Goal: Find specific page/section: Find specific page/section

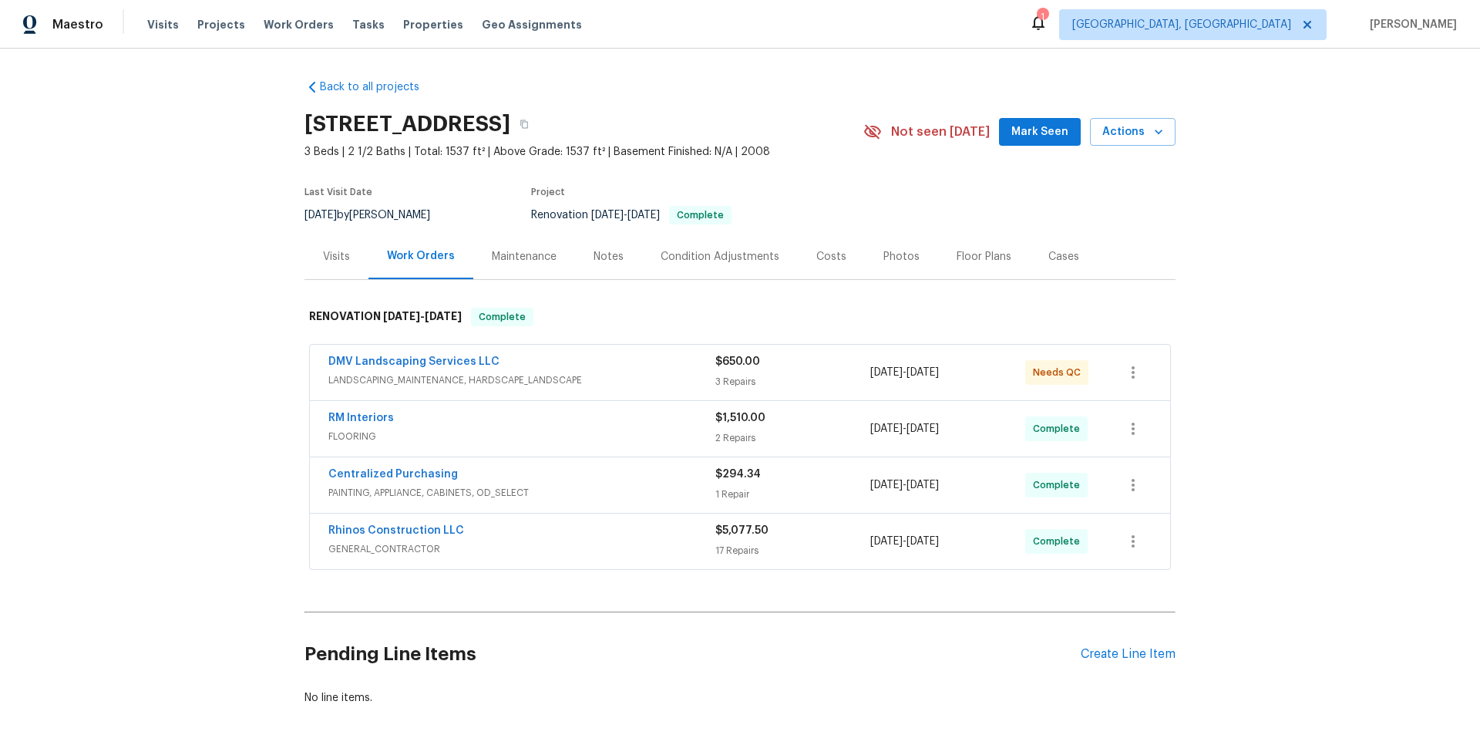
click at [328, 260] on div "Visits" at bounding box center [336, 256] width 27 height 15
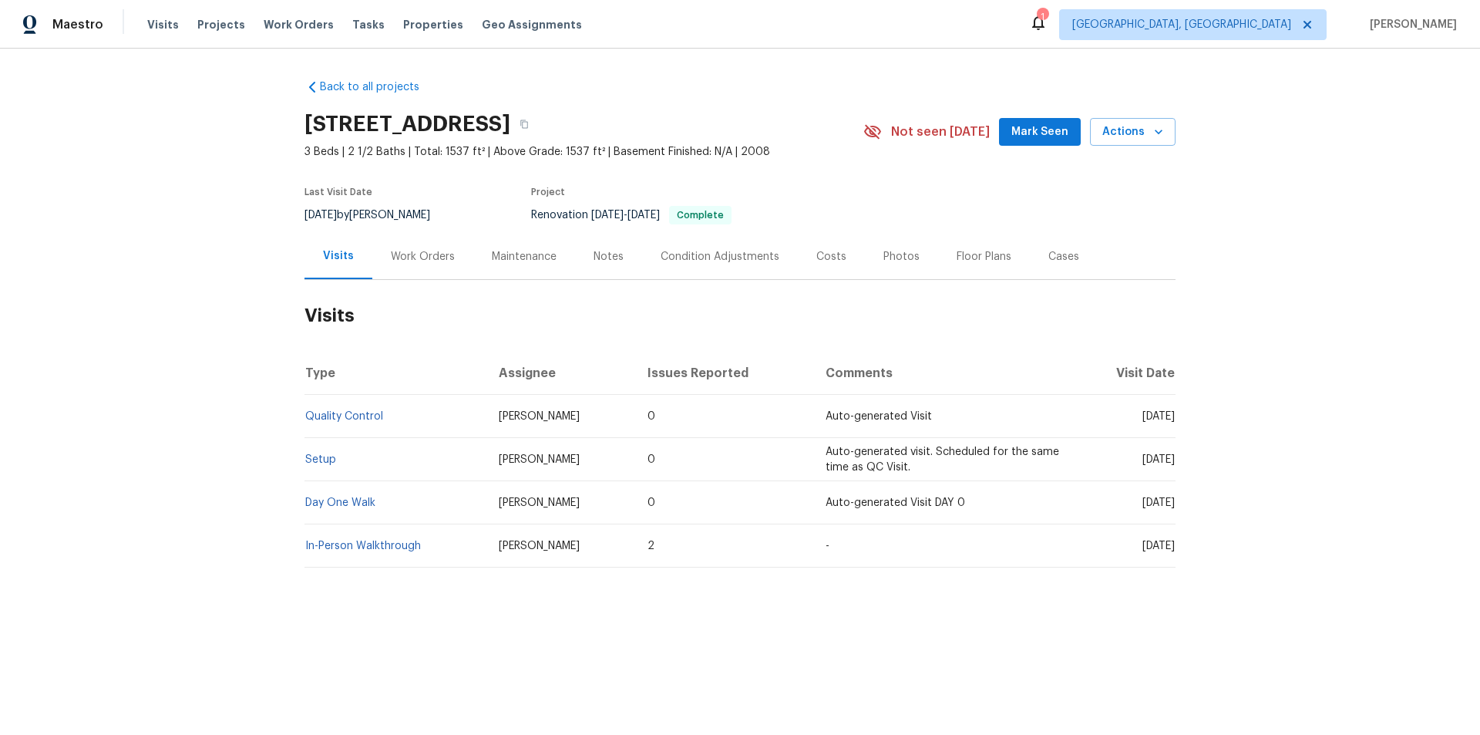
click at [417, 260] on div "Work Orders" at bounding box center [423, 256] width 64 height 15
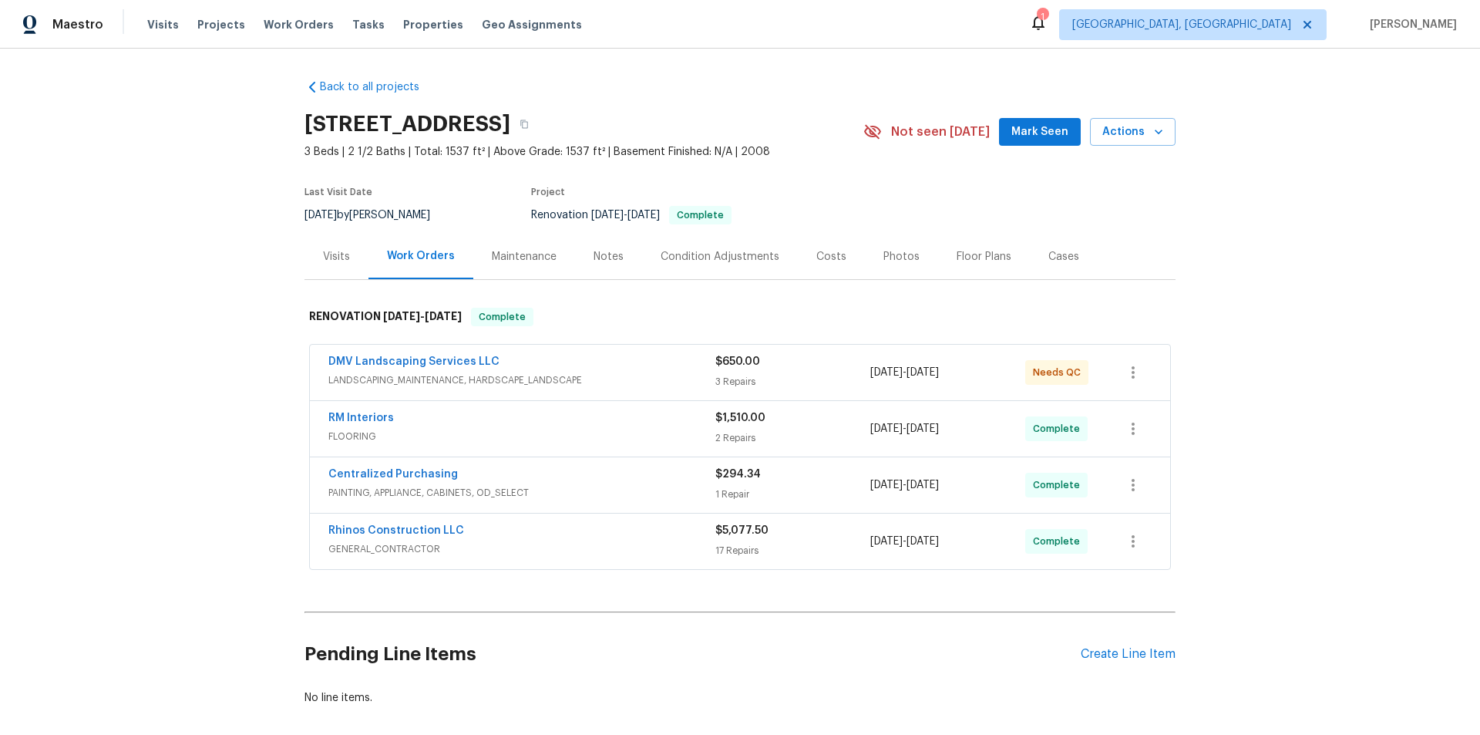
click at [214, 396] on div "Back to all projects 2514 N Palo Verde Dr, Florence, AZ 85132 3 Beds | 2 1/2 Ba…" at bounding box center [740, 392] width 1480 height 686
click at [247, 352] on div "Back to all projects 2514 N Palo Verde Dr, Florence, AZ 85132 3 Beds | 2 1/2 Ba…" at bounding box center [740, 392] width 1480 height 686
click at [260, 399] on div "Back to all projects 2514 N Palo Verde Dr, Florence, AZ 85132 3 Beds | 2 1/2 Ba…" at bounding box center [740, 392] width 1480 height 686
click at [180, 412] on div "Back to all projects 2514 N Palo Verde Dr, Florence, AZ 85132 3 Beds | 2 1/2 Ba…" at bounding box center [740, 392] width 1480 height 686
click at [150, 365] on div "Back to all projects 2514 N Palo Verde Dr, Florence, AZ 85132 3 Beds | 2 1/2 Ba…" at bounding box center [740, 392] width 1480 height 686
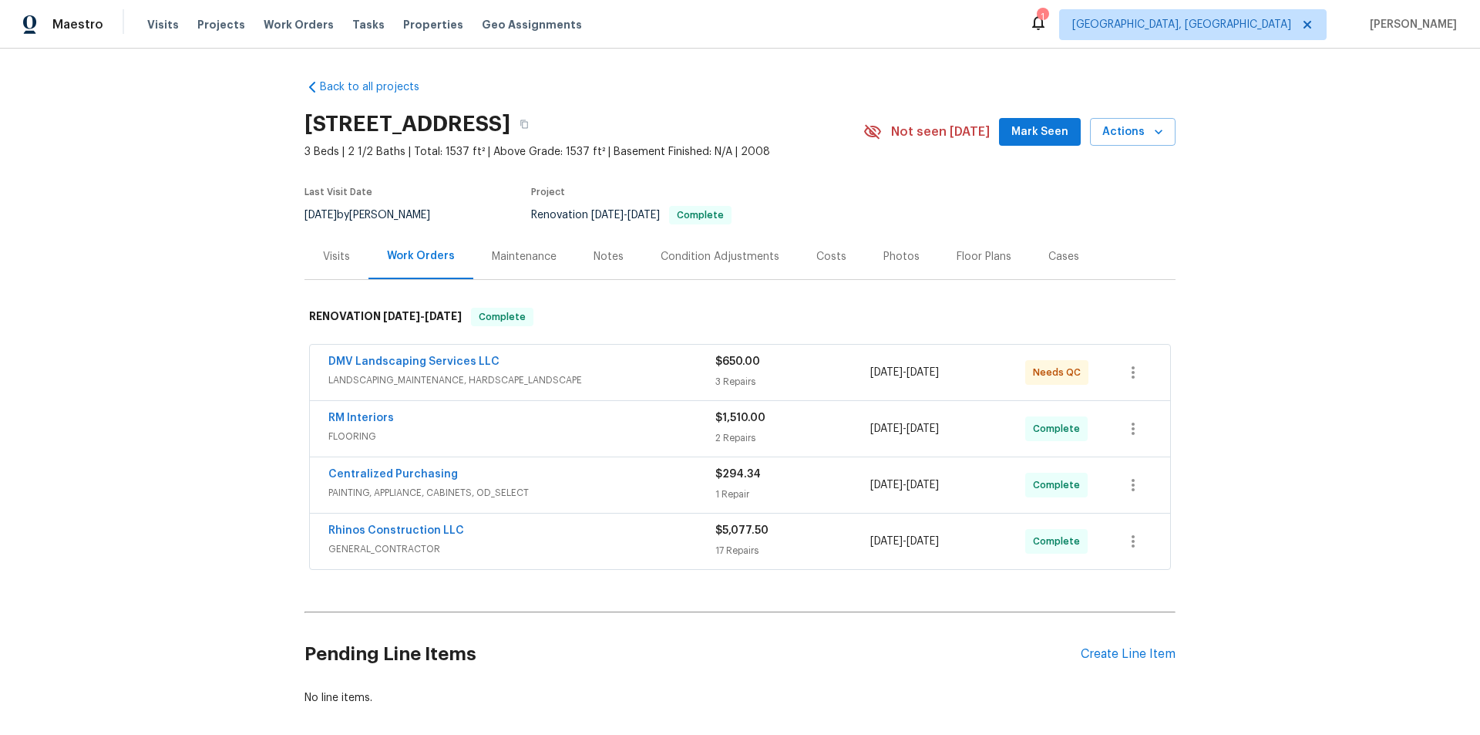
click at [176, 363] on div "Back to all projects 2514 N Palo Verde Dr, Florence, AZ 85132 3 Beds | 2 1/2 Ba…" at bounding box center [740, 392] width 1480 height 686
click at [198, 359] on div "Back to all projects 2514 N Palo Verde Dr, Florence, AZ 85132 3 Beds | 2 1/2 Ba…" at bounding box center [740, 392] width 1480 height 686
click at [226, 406] on div "Back to all projects 2514 N Palo Verde Dr, Florence, AZ 85132 3 Beds | 2 1/2 Ba…" at bounding box center [740, 392] width 1480 height 686
click at [203, 353] on div "Back to all projects 2514 N Palo Verde Dr, Florence, AZ 85132 3 Beds | 2 1/2 Ba…" at bounding box center [740, 392] width 1480 height 686
click at [190, 342] on div "Back to all projects 2514 N Palo Verde Dr, Florence, AZ 85132 3 Beds | 2 1/2 Ba…" at bounding box center [740, 392] width 1480 height 686
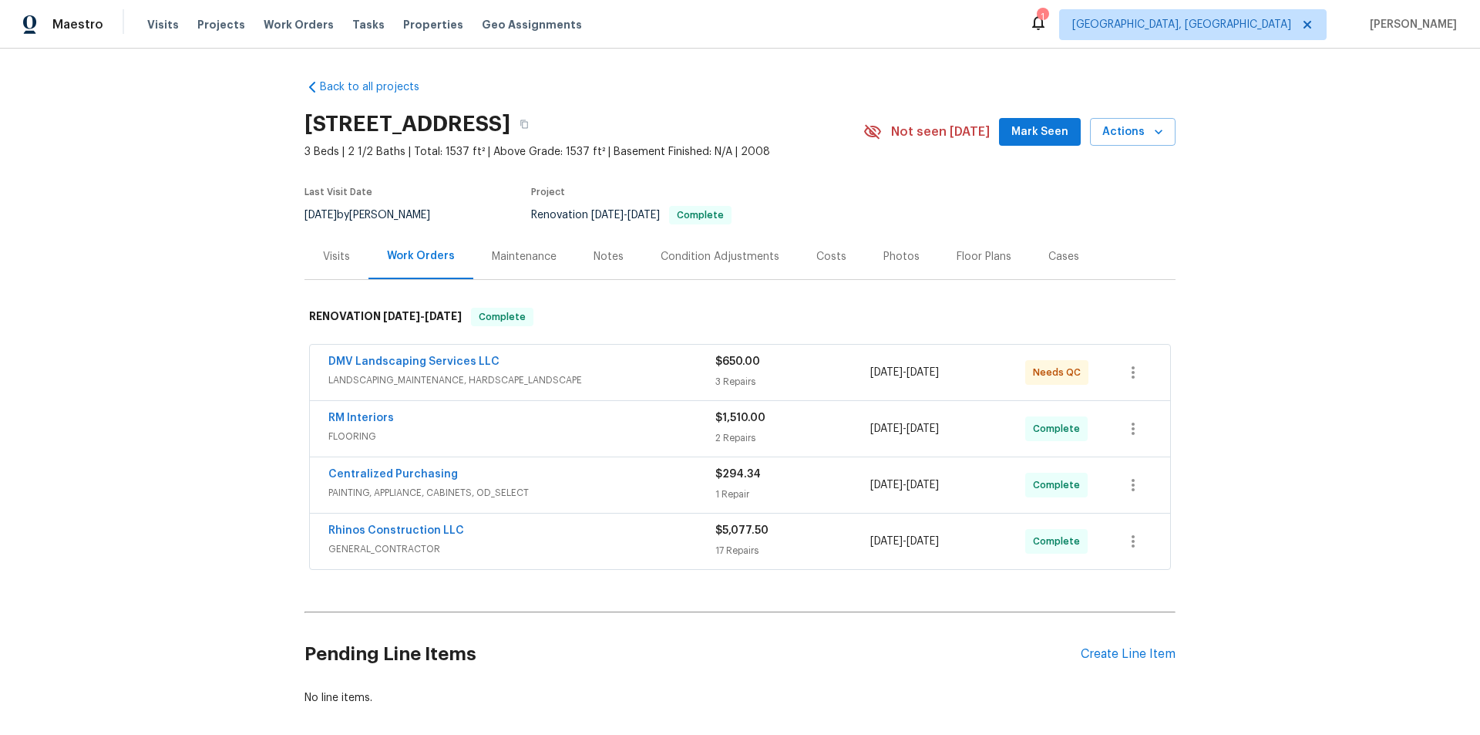
click at [155, 320] on div "Back to all projects 2514 N Palo Verde Dr, Florence, AZ 85132 3 Beds | 2 1/2 Ba…" at bounding box center [740, 392] width 1480 height 686
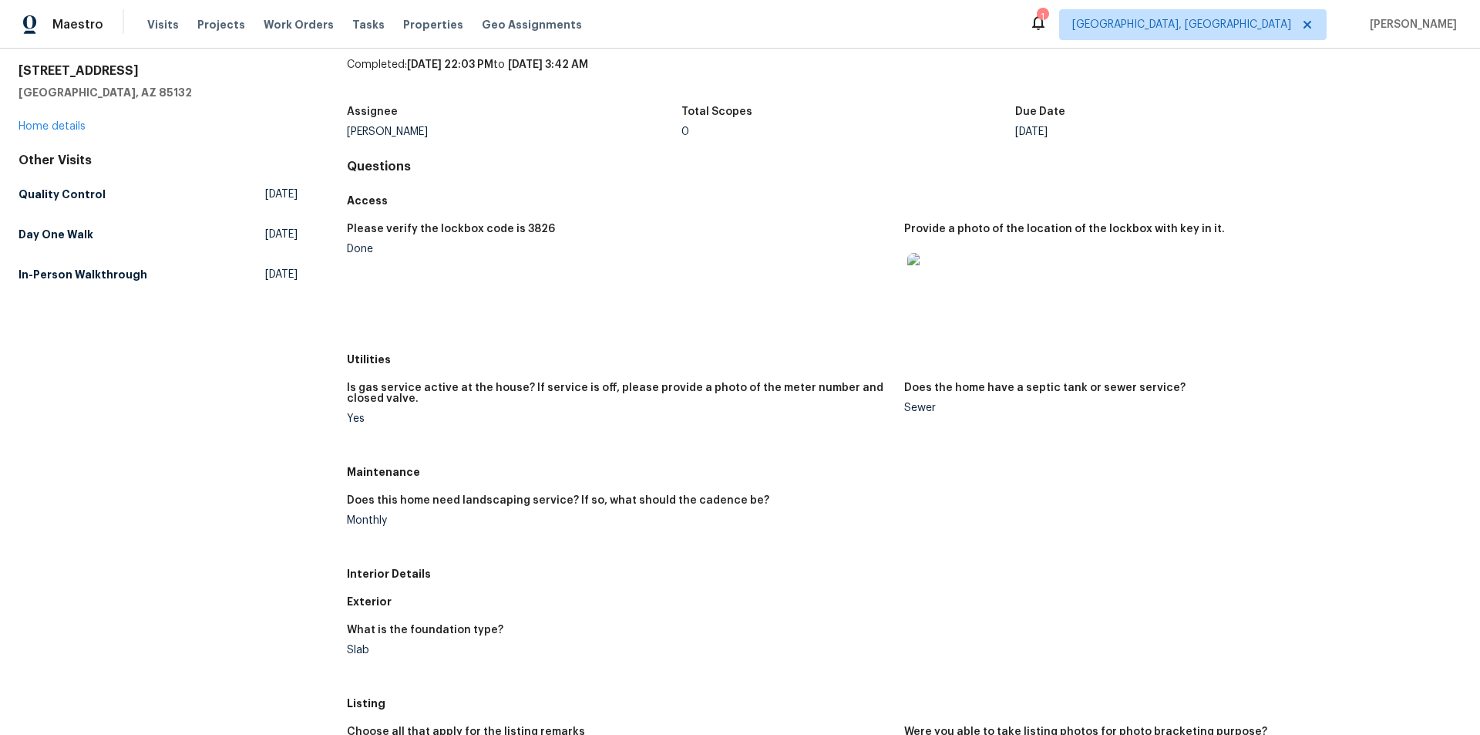
scroll to position [77, 0]
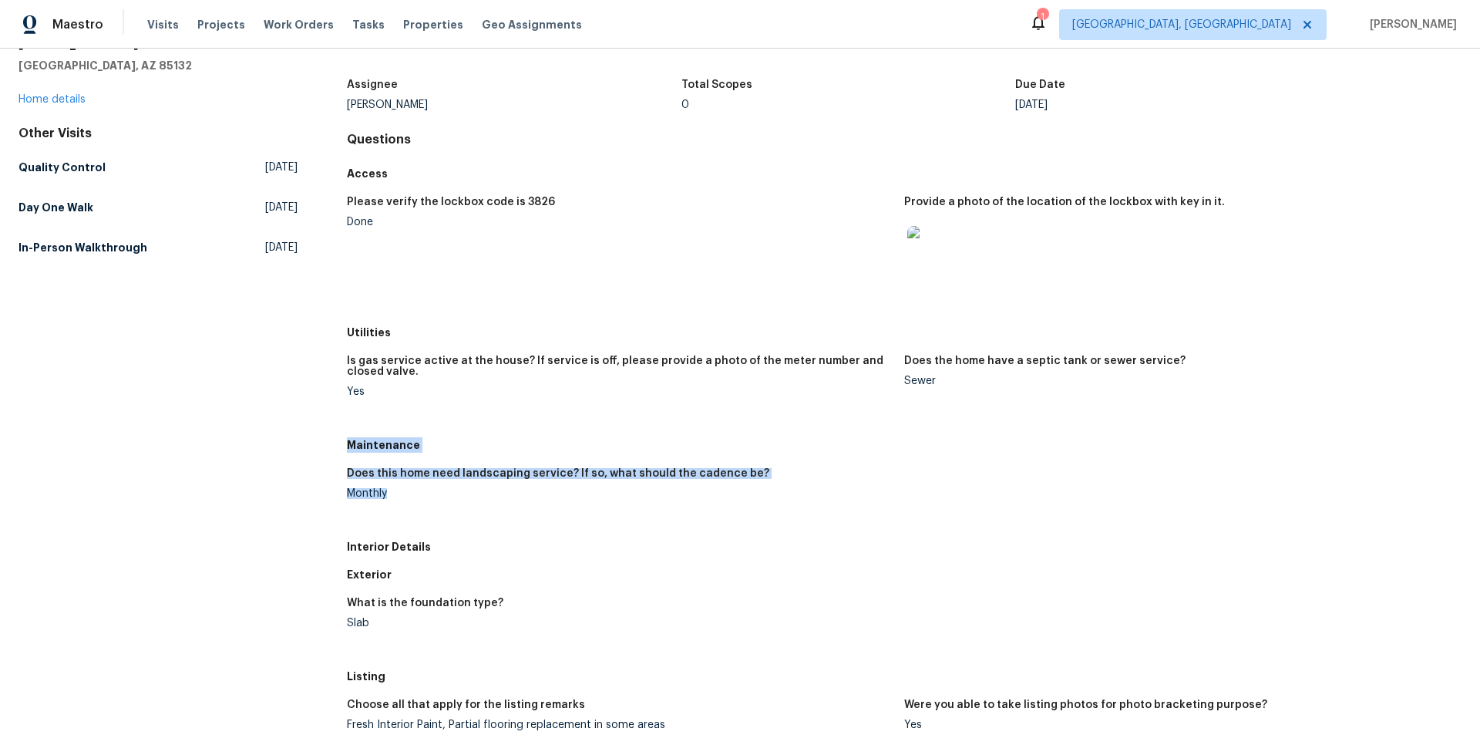
drag, startPoint x: 347, startPoint y: 444, endPoint x: 415, endPoint y: 520, distance: 102.1
click at [415, 520] on div "Maintenance Does this home need landscaping service? If so, what should the cad…" at bounding box center [904, 482] width 1115 height 102
drag, startPoint x: 497, startPoint y: 458, endPoint x: 382, endPoint y: 483, distance: 117.7
click at [500, 457] on div "Maintenance" at bounding box center [904, 445] width 1115 height 28
click at [399, 440] on h5 "Maintenance" at bounding box center [904, 444] width 1115 height 15
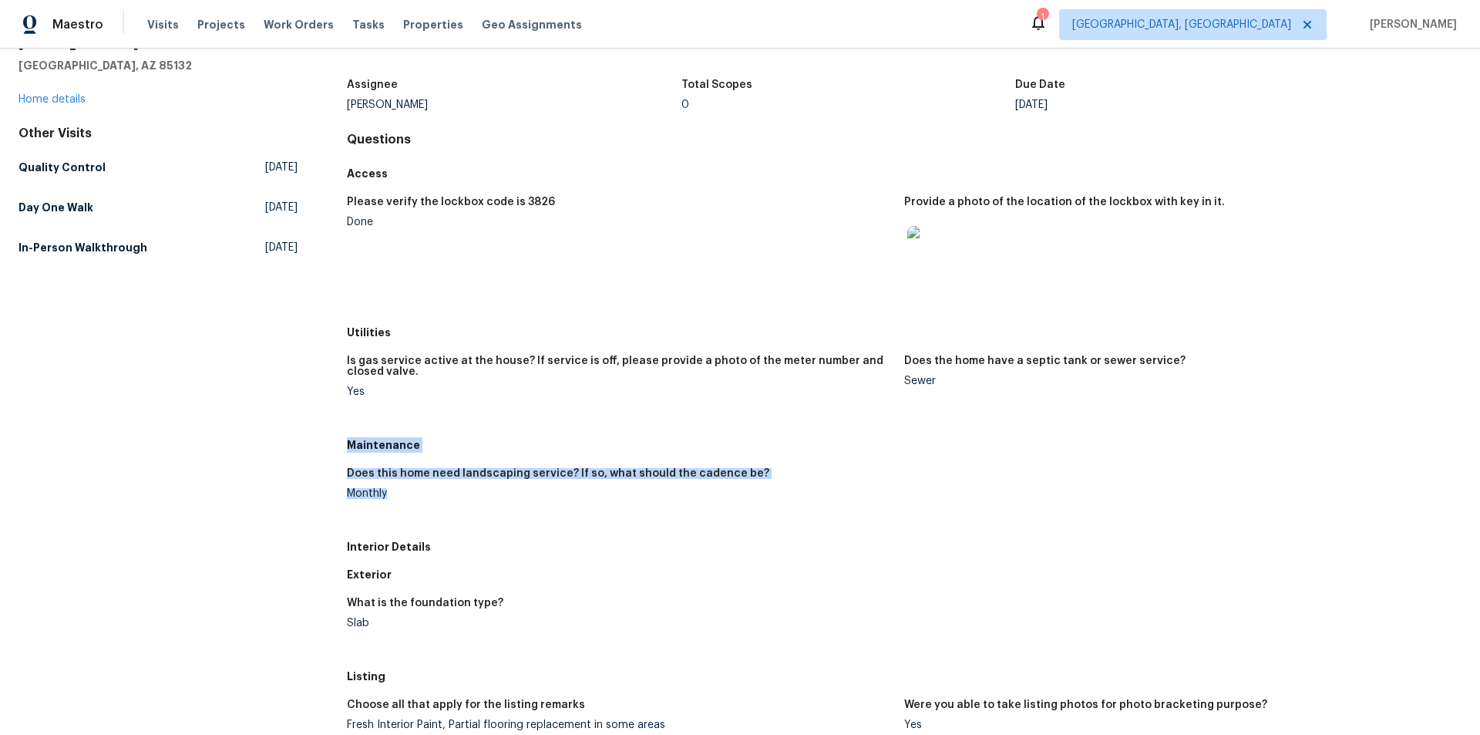
drag, startPoint x: 345, startPoint y: 441, endPoint x: 399, endPoint y: 517, distance: 93.9
click at [399, 517] on div "Maintenance Does this home need landscaping service? If so, what should the cad…" at bounding box center [904, 482] width 1115 height 102
